Goal: Task Accomplishment & Management: Use online tool/utility

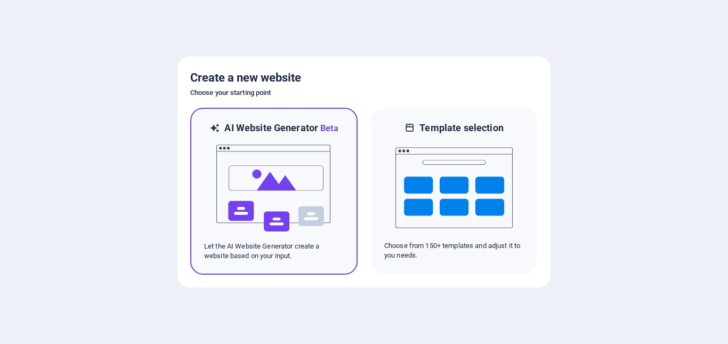
click at [261, 171] on img at bounding box center [273, 188] width 117 height 107
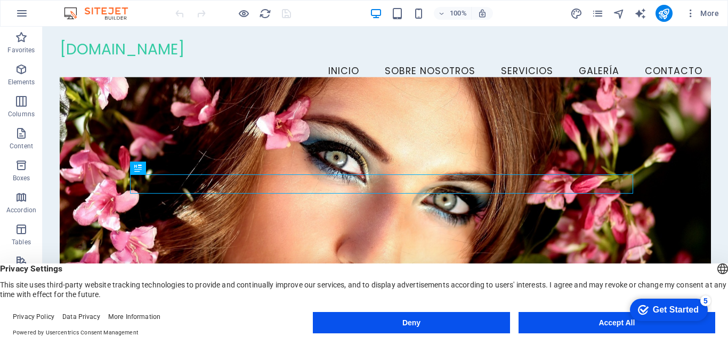
click at [584, 323] on button "Accept All" at bounding box center [617, 322] width 197 height 21
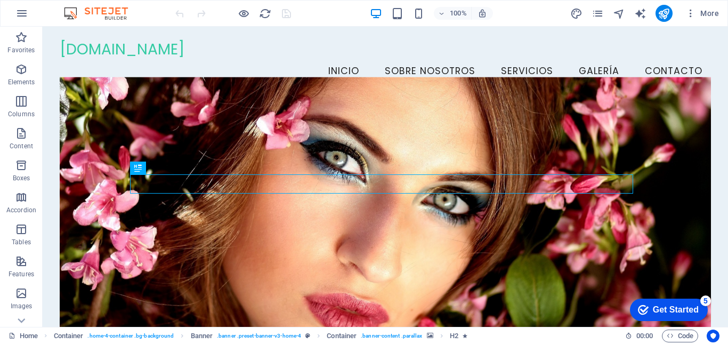
click at [660, 311] on div "Get Started" at bounding box center [676, 310] width 46 height 10
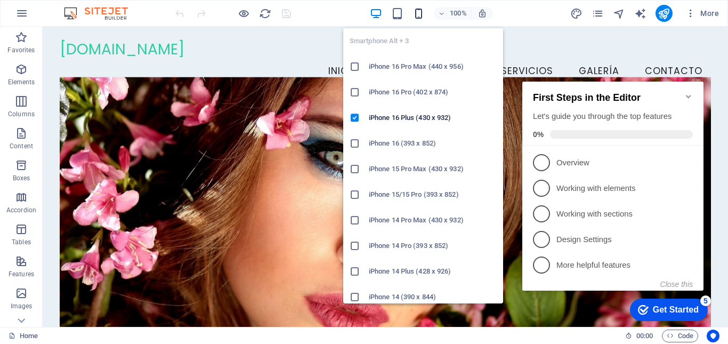
click at [420, 18] on icon "button" at bounding box center [418, 13] width 12 height 12
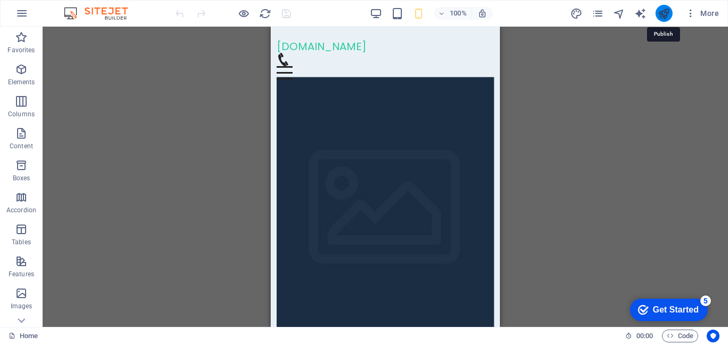
click at [665, 11] on icon "publish" at bounding box center [664, 13] width 12 height 12
